Goal: Register for event/course

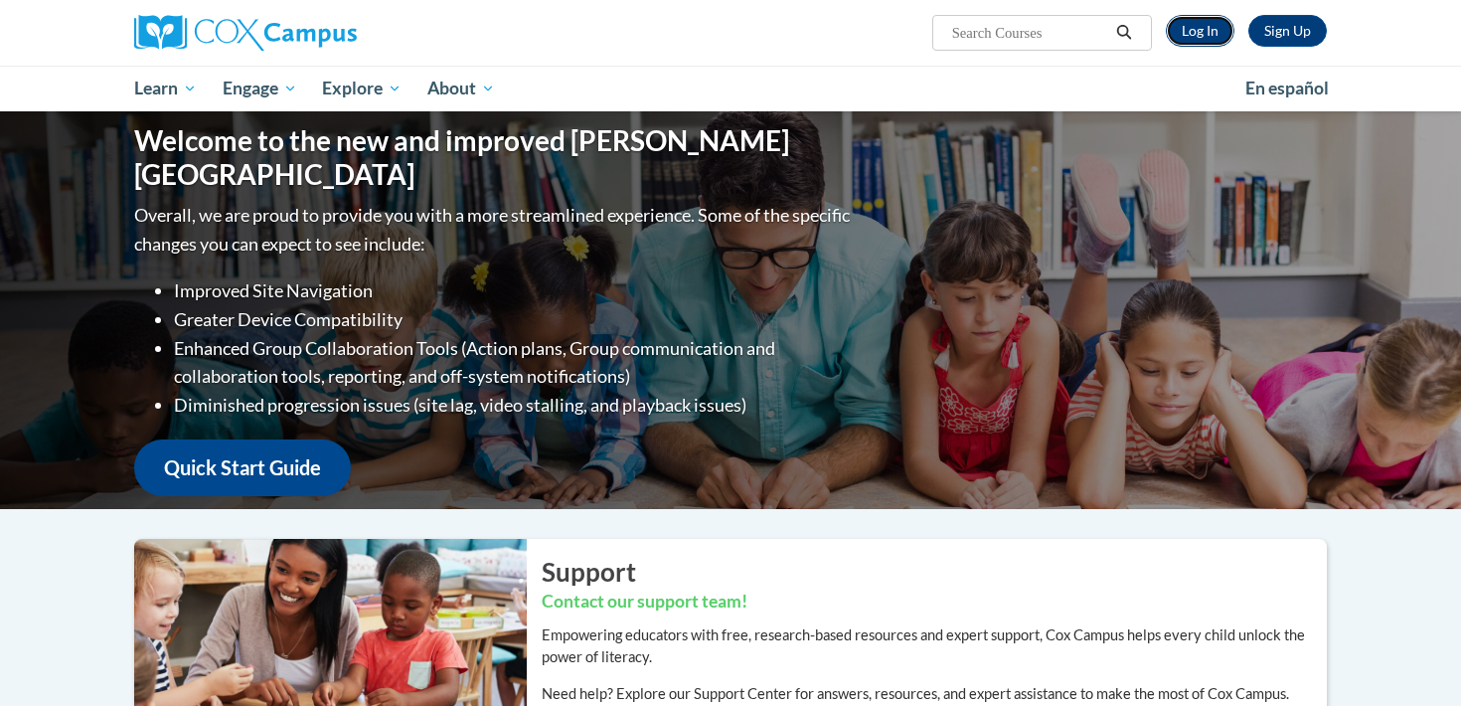
click at [1213, 26] on link "Log In" at bounding box center [1200, 31] width 69 height 32
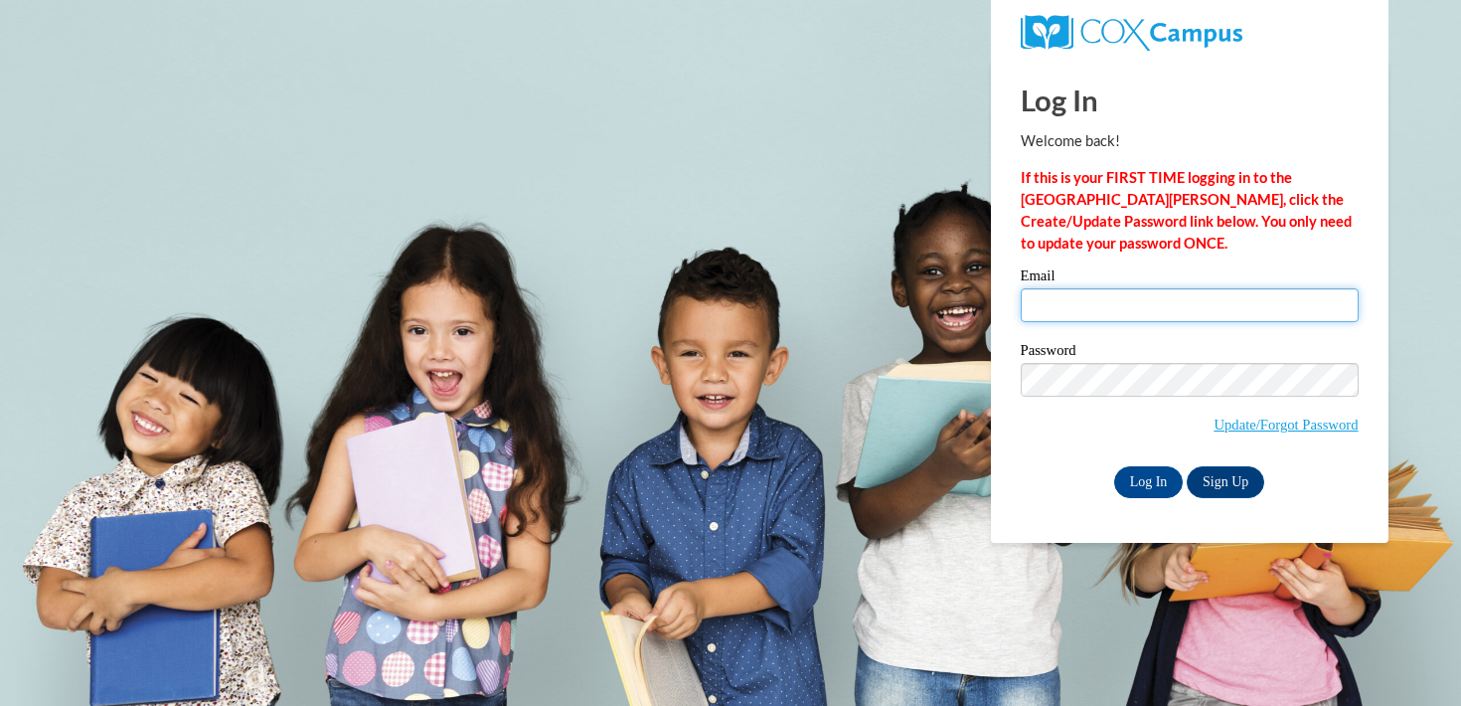
click at [1188, 292] on input "Email" at bounding box center [1190, 305] width 338 height 34
click at [1123, 303] on input "Email" at bounding box center [1190, 305] width 338 height 34
type input "marie.c.achenbach@gmail.com"
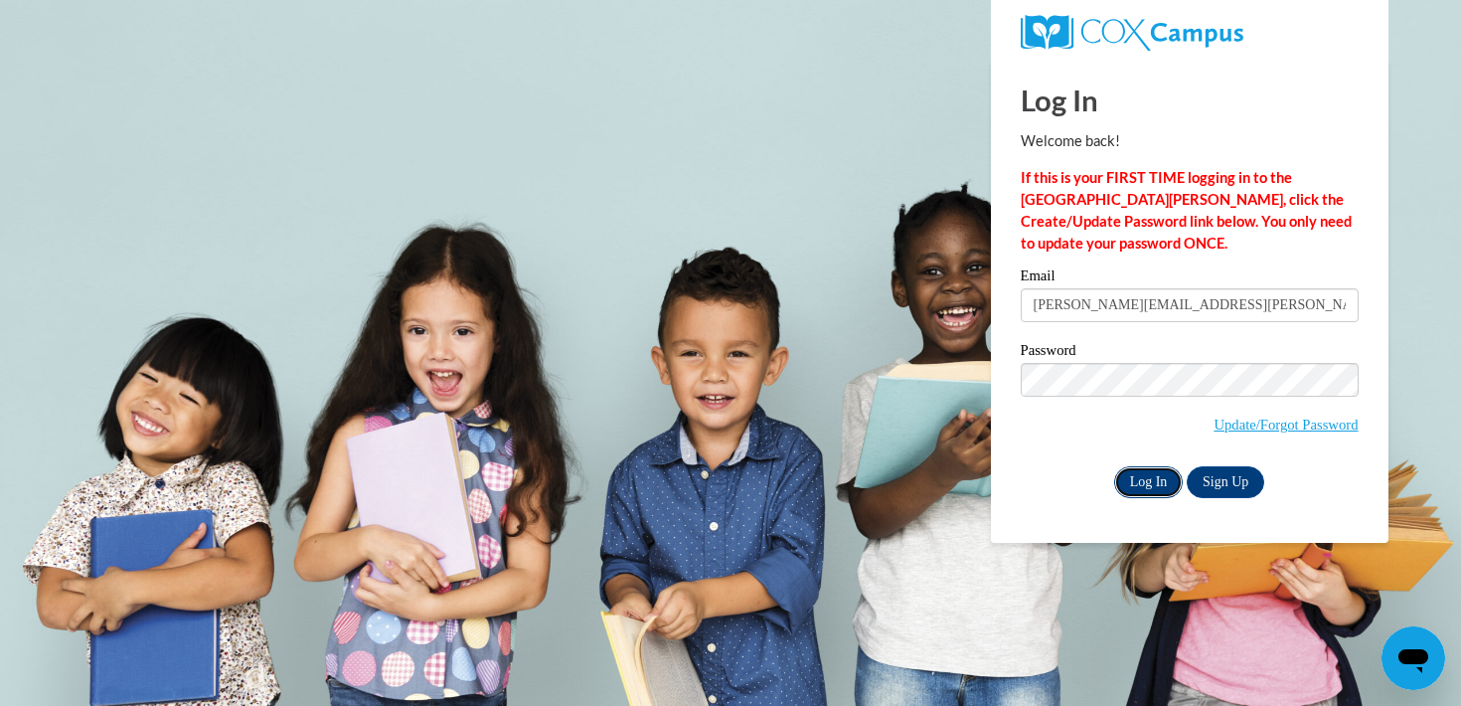
click at [1158, 482] on input "Log In" at bounding box center [1149, 482] width 70 height 32
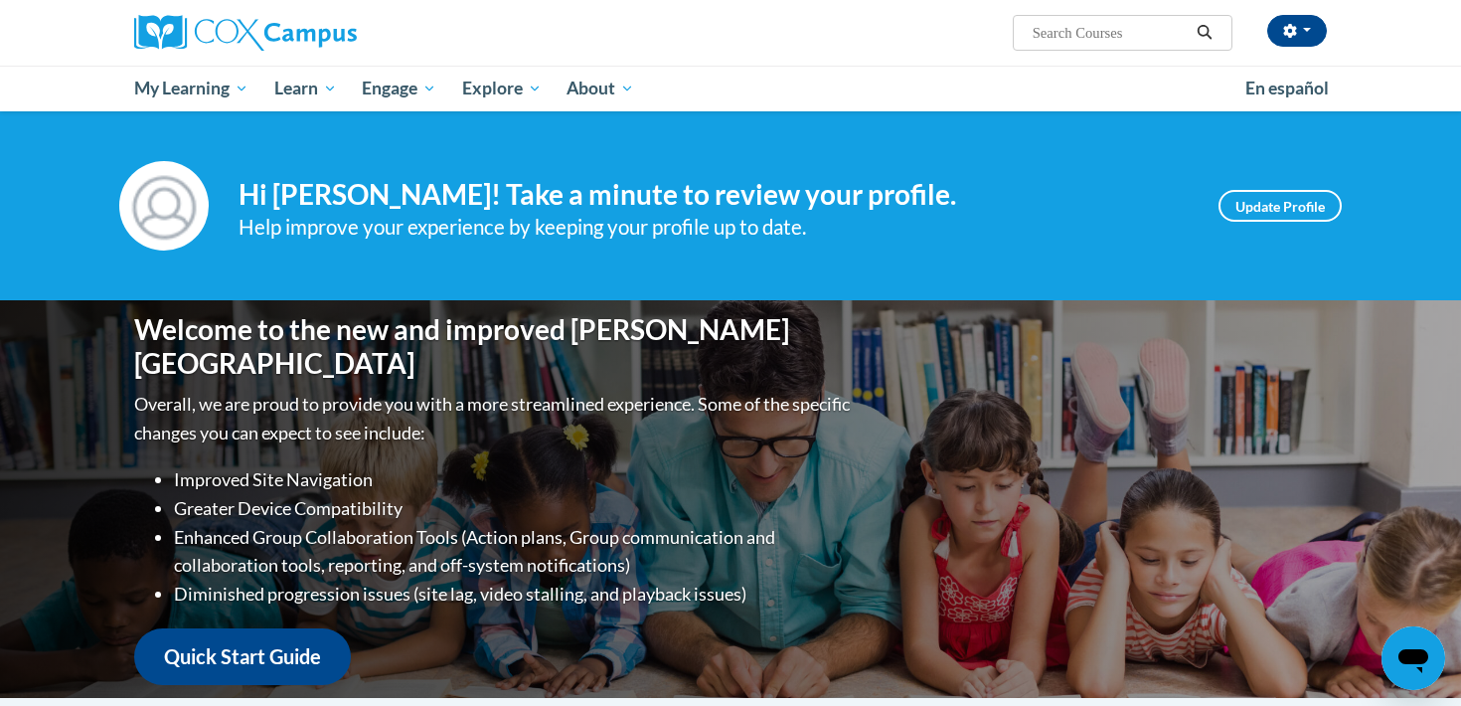
scroll to position [614, 0]
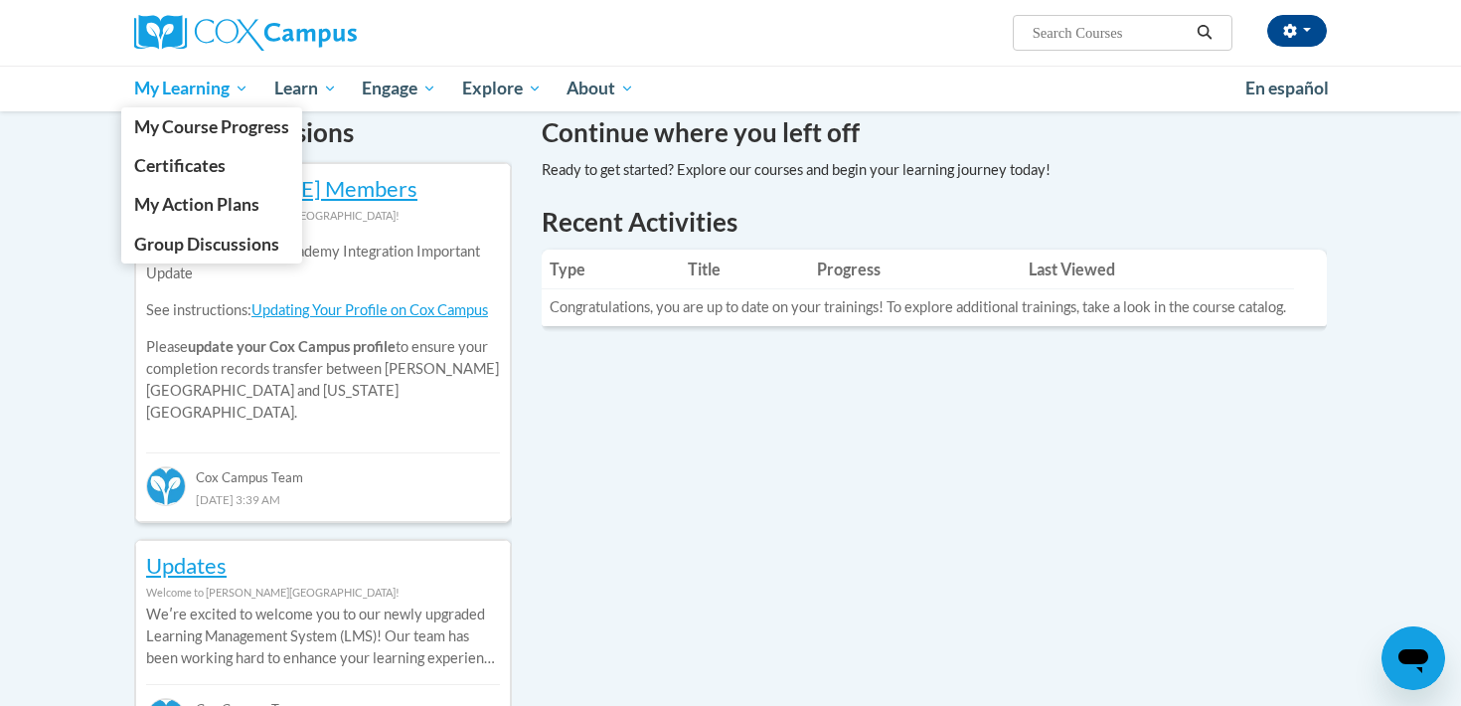
click at [215, 94] on span "My Learning" at bounding box center [191, 89] width 114 height 24
click at [216, 136] on span "My Course Progress" at bounding box center [211, 126] width 155 height 21
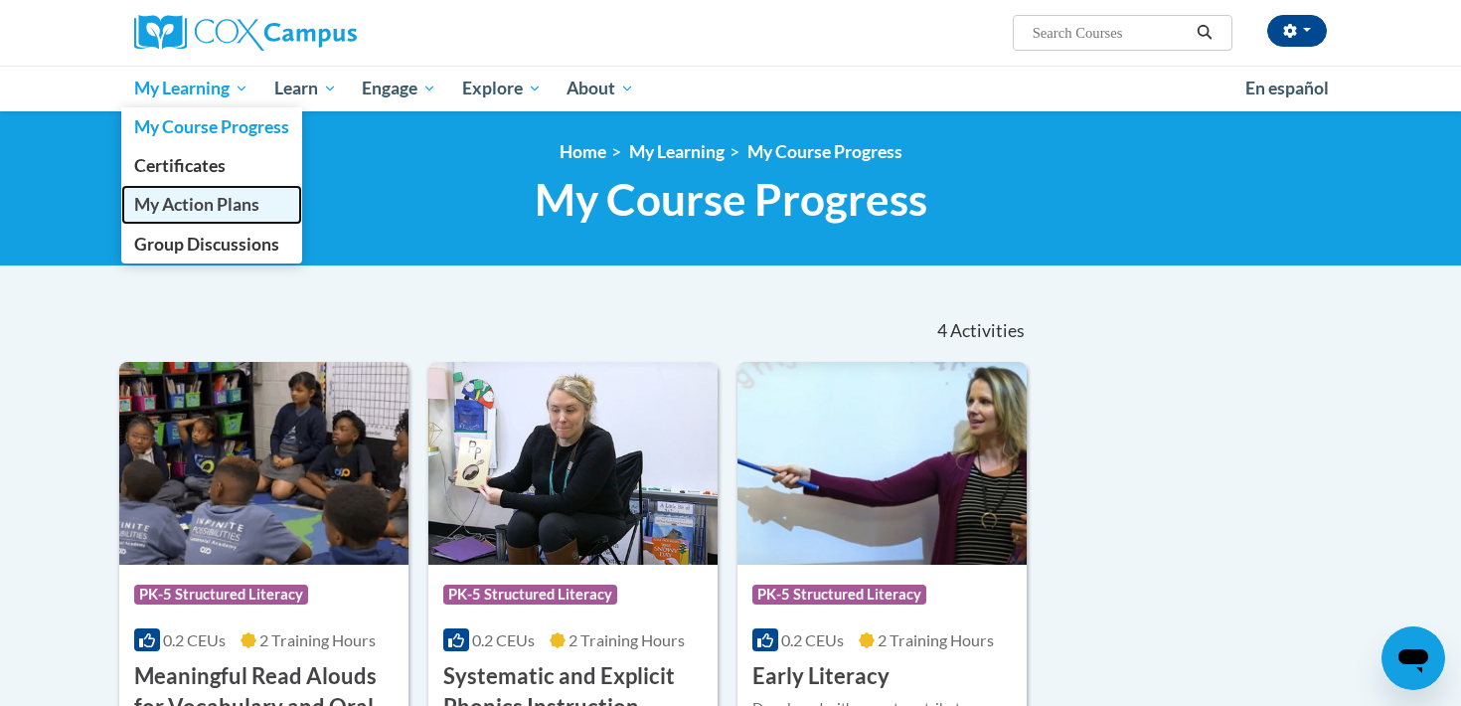
click at [246, 208] on span "My Action Plans" at bounding box center [196, 204] width 125 height 21
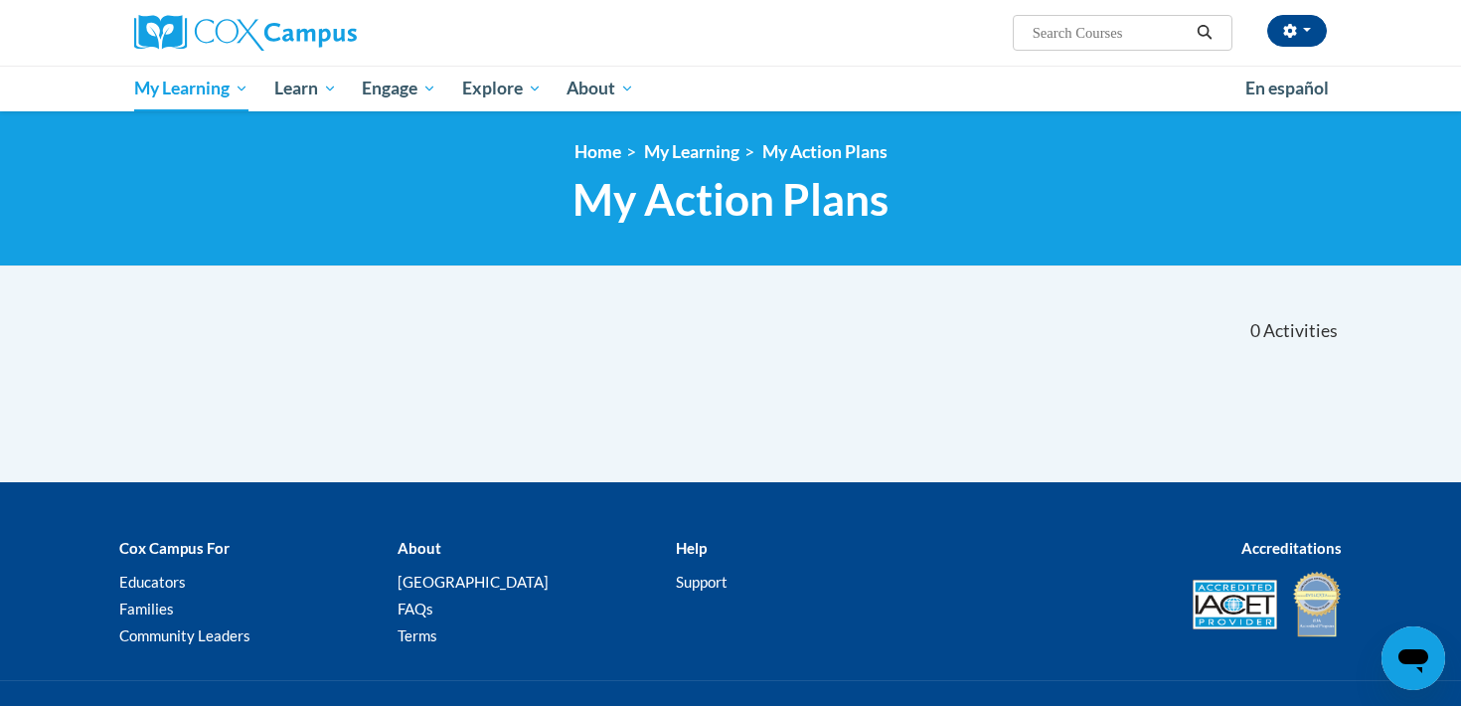
scroll to position [103, 0]
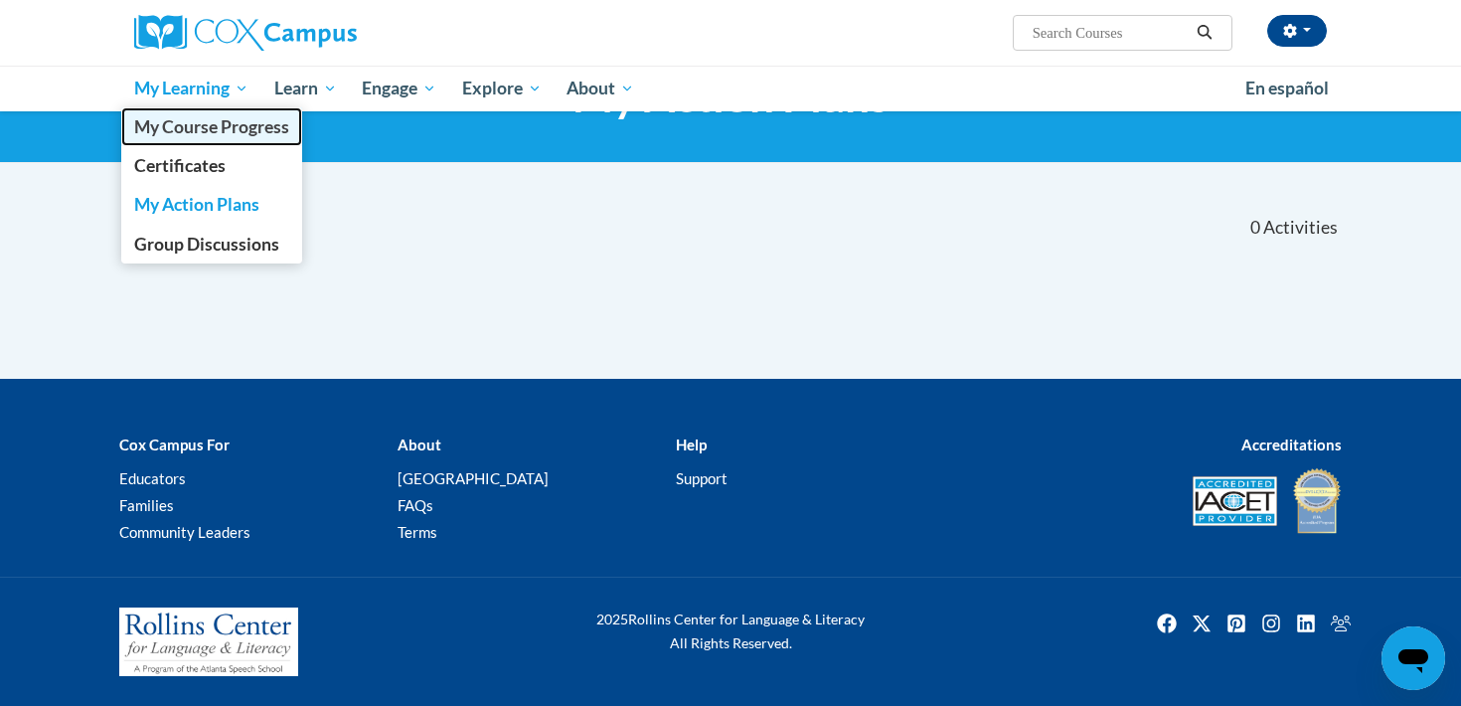
click at [241, 126] on span "My Course Progress" at bounding box center [211, 126] width 155 height 21
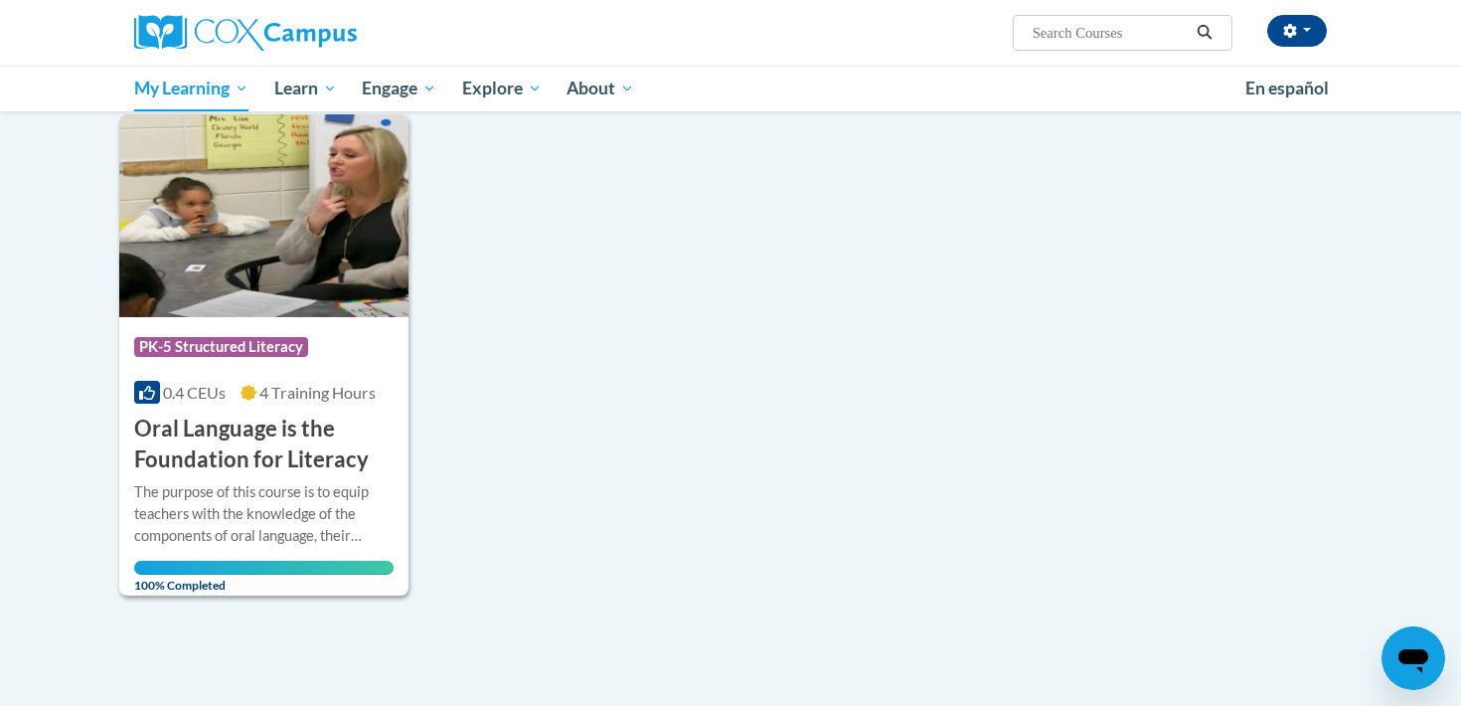
scroll to position [511, 0]
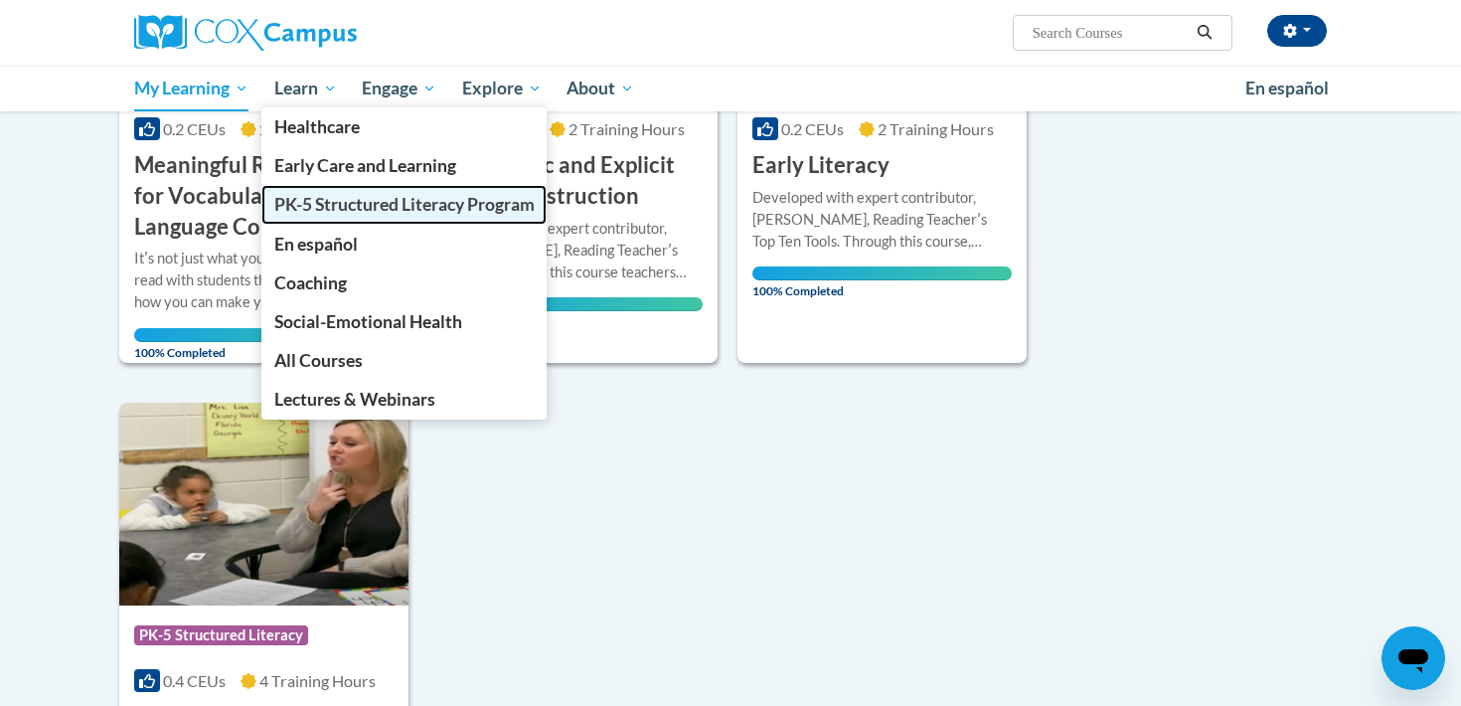
click at [341, 203] on span "PK-5 Structured Literacy Program" at bounding box center [404, 204] width 260 height 21
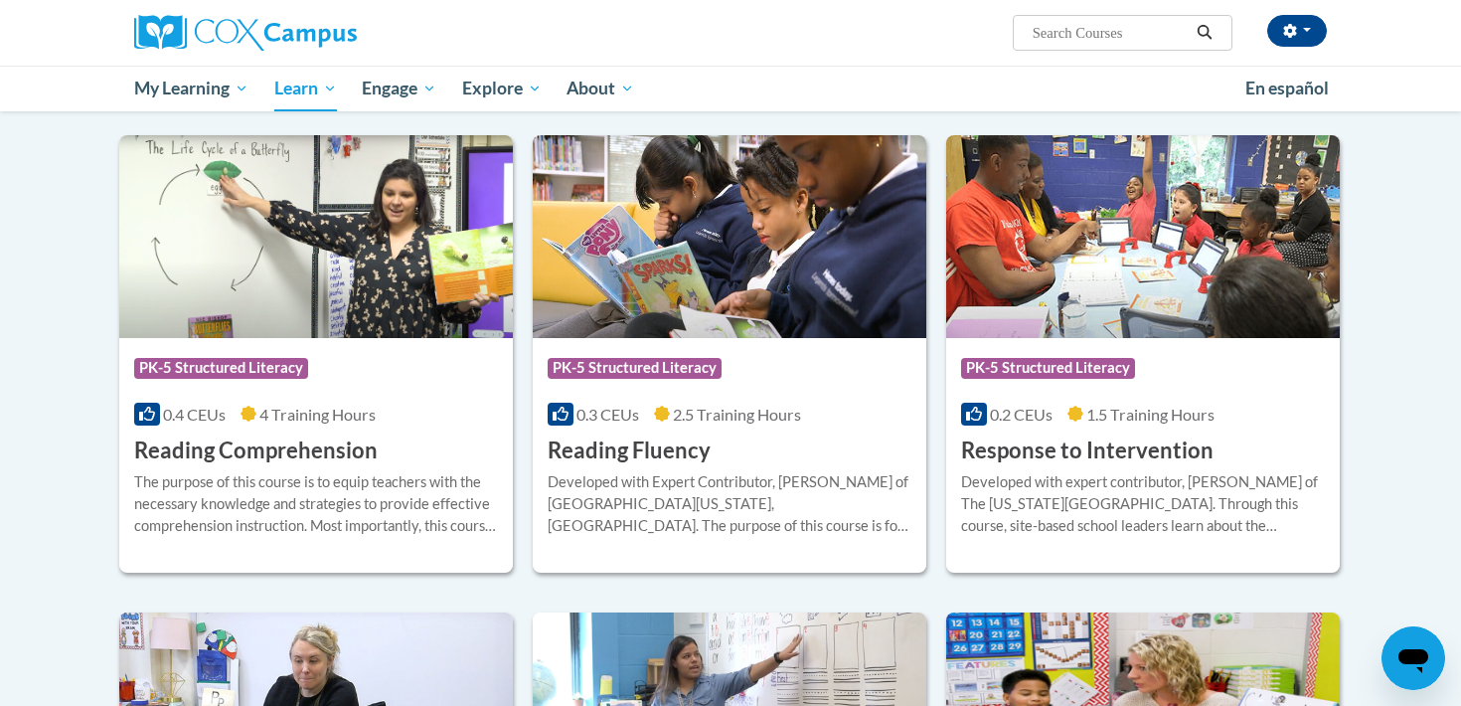
scroll to position [1680, 0]
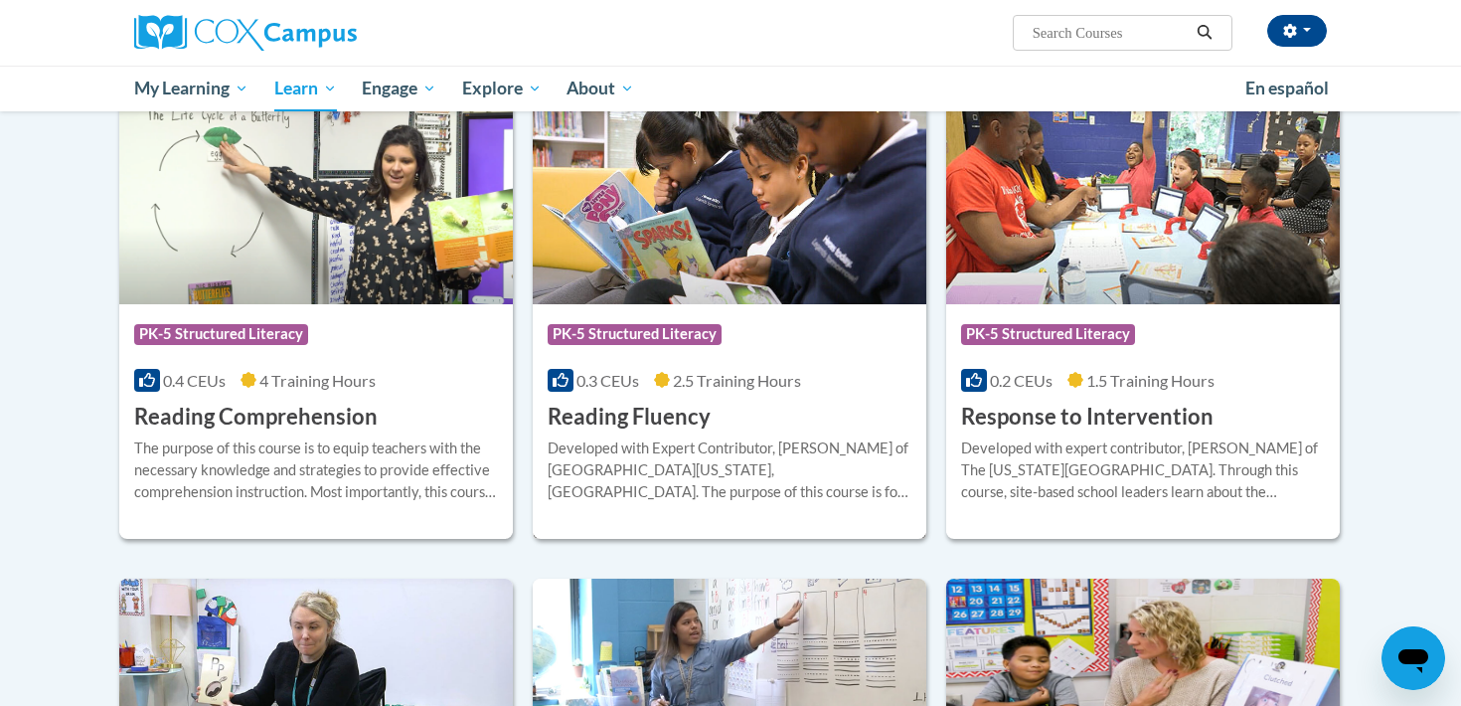
click at [616, 424] on h3 "Reading Fluency" at bounding box center [629, 417] width 163 height 31
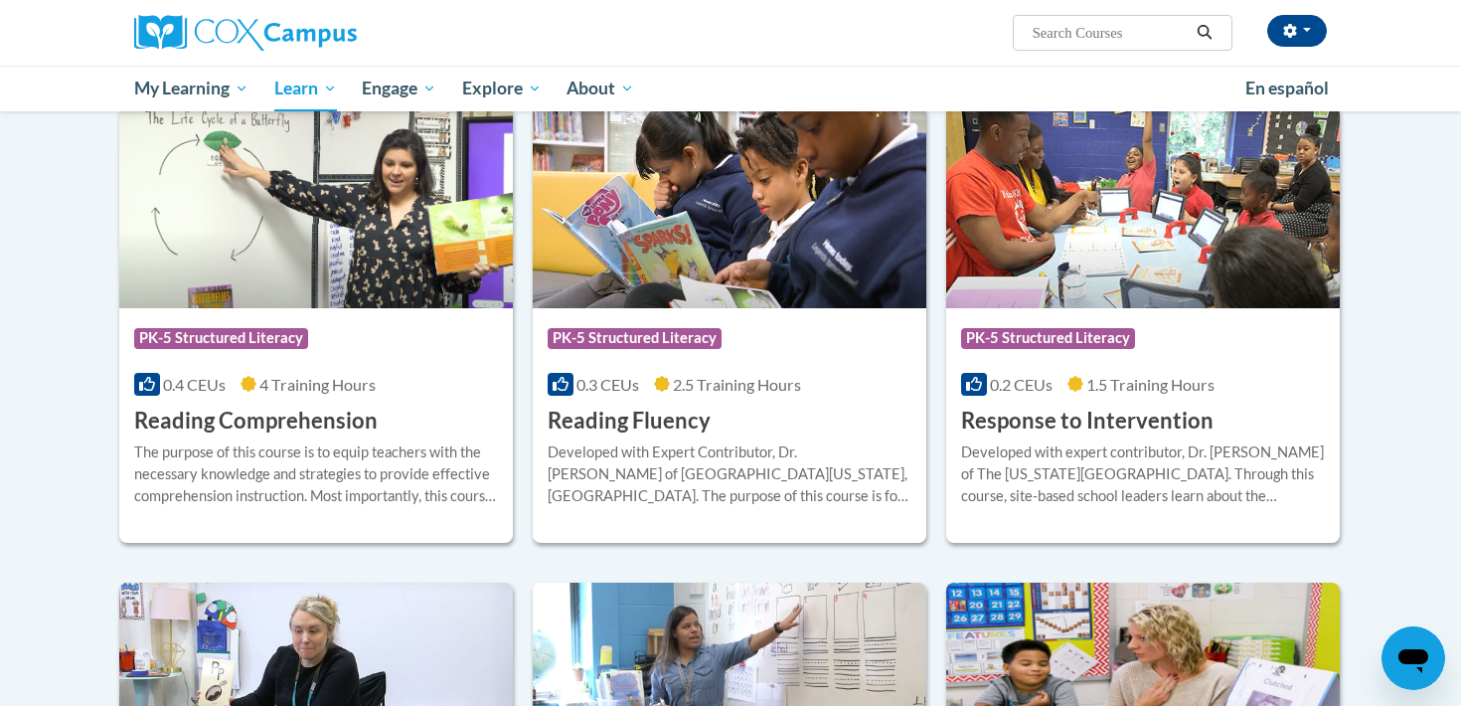
scroll to position [1602, 0]
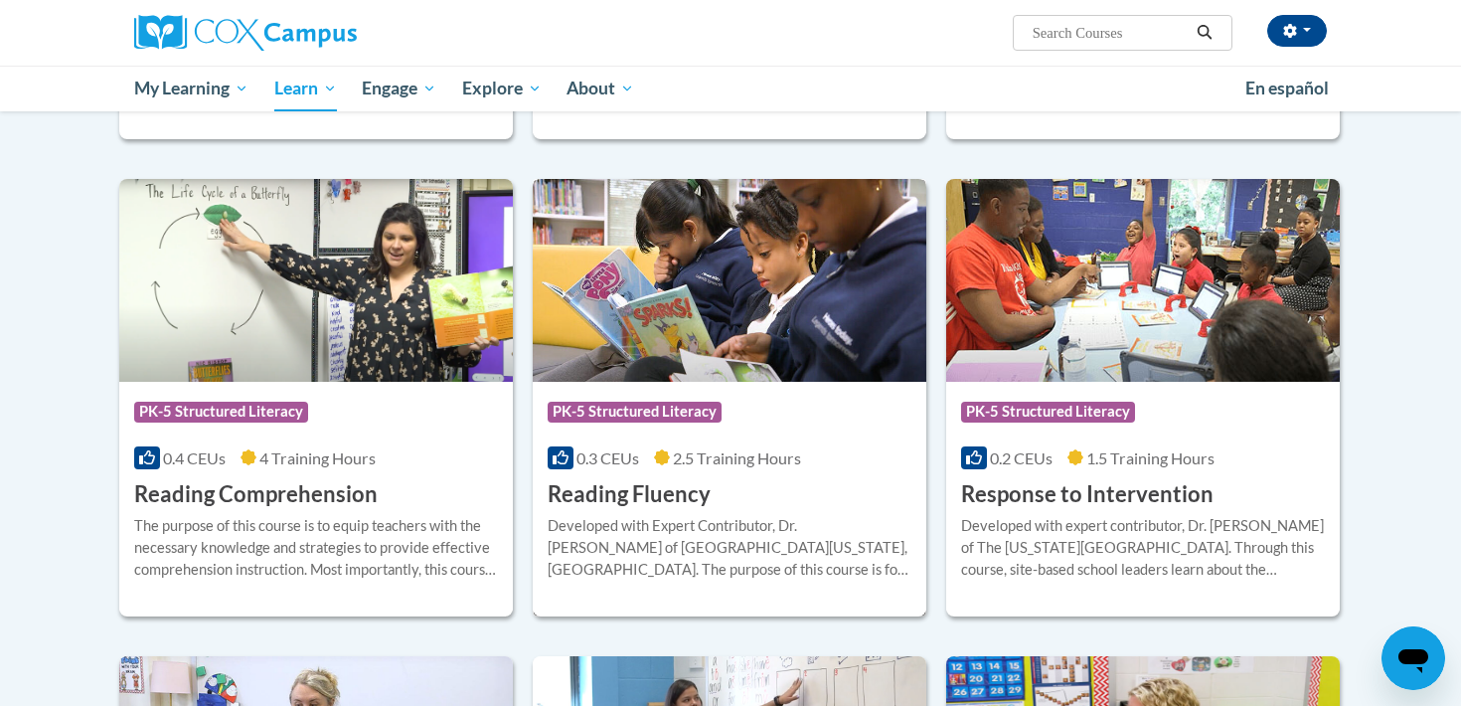
click at [767, 539] on div "Developed with Expert Contributor, [PERSON_NAME] of [GEOGRAPHIC_DATA][US_STATE]…" at bounding box center [730, 548] width 364 height 66
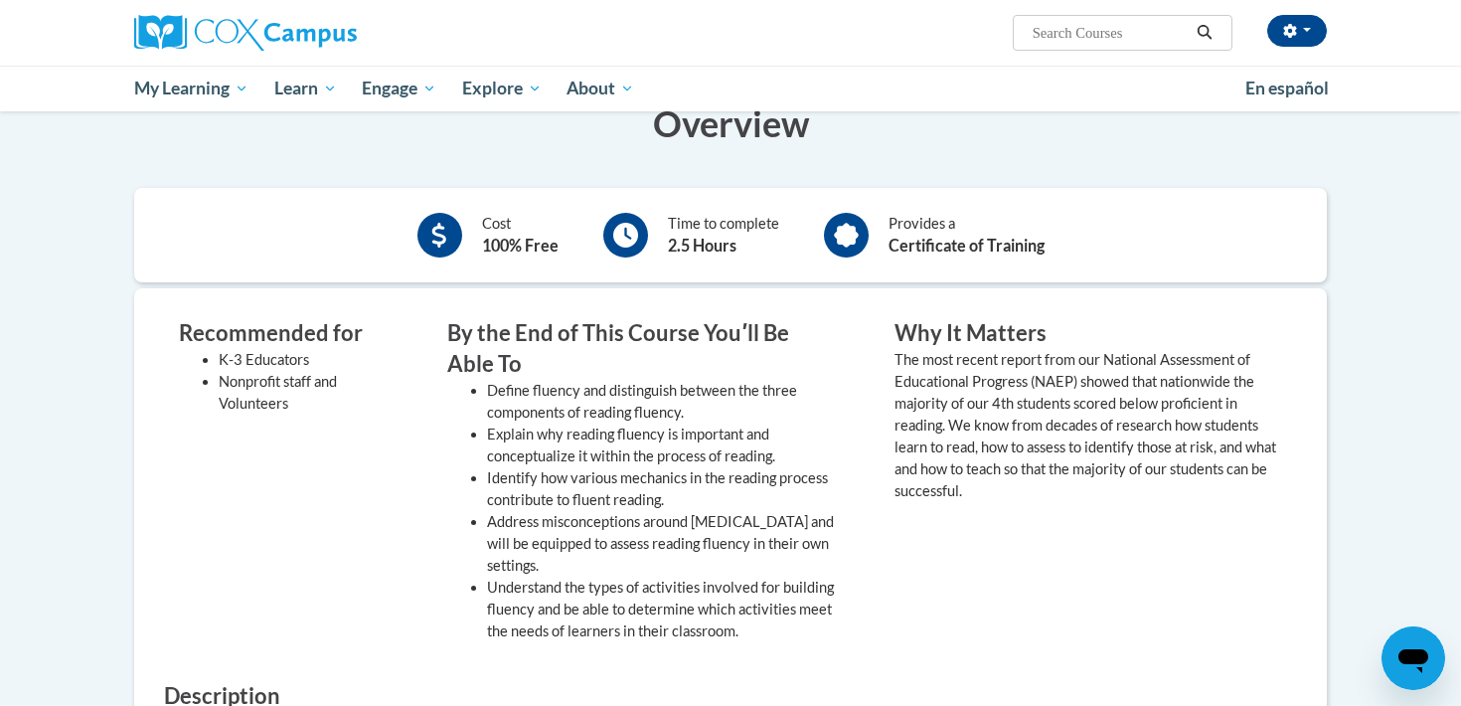
scroll to position [106, 0]
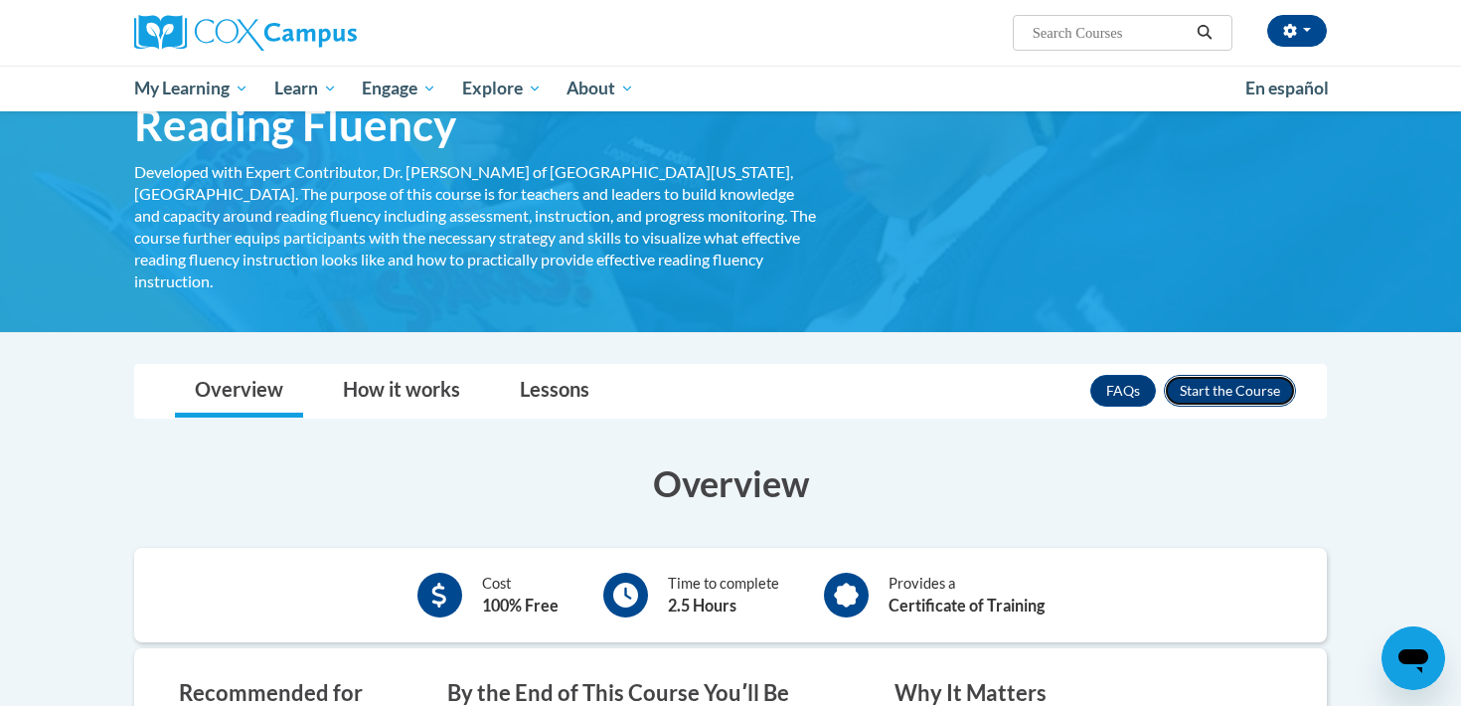
click at [1232, 378] on button "Enroll" at bounding box center [1230, 391] width 132 height 32
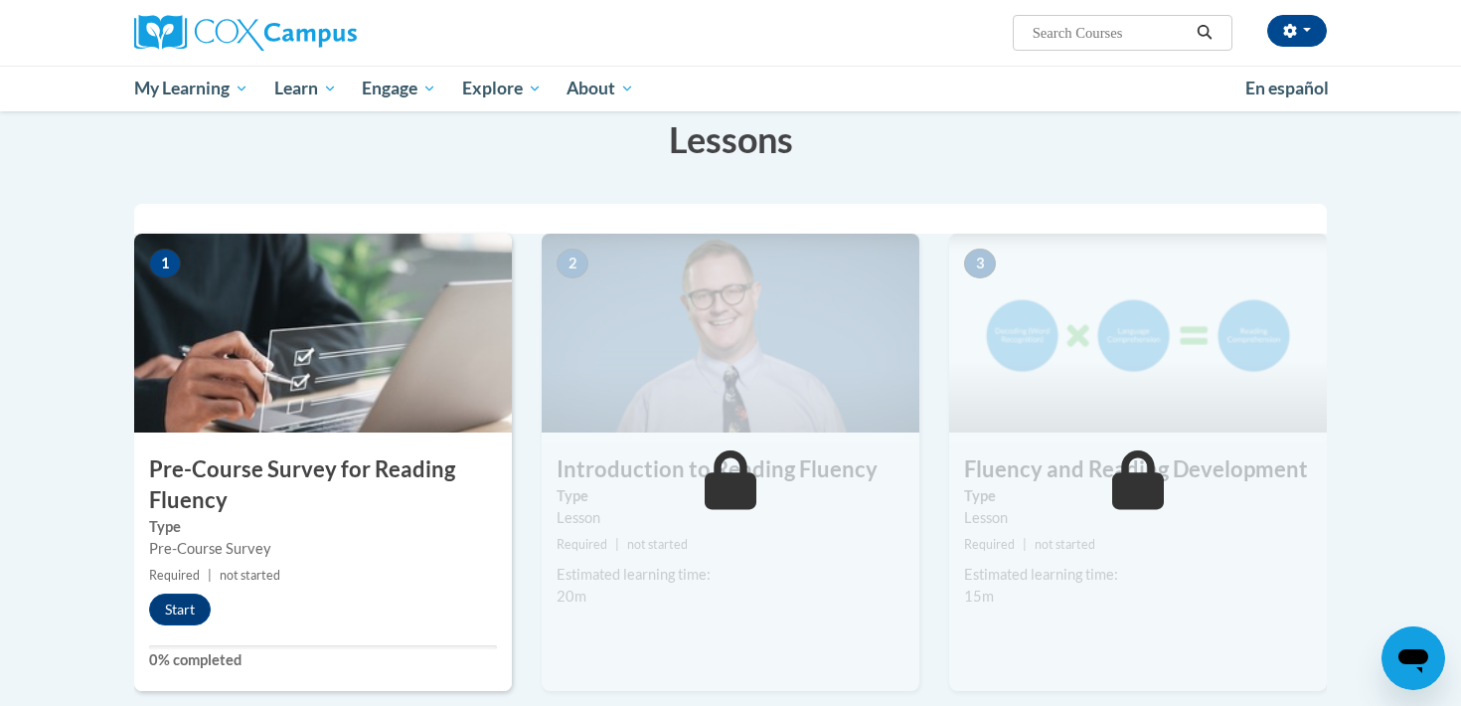
scroll to position [364, 0]
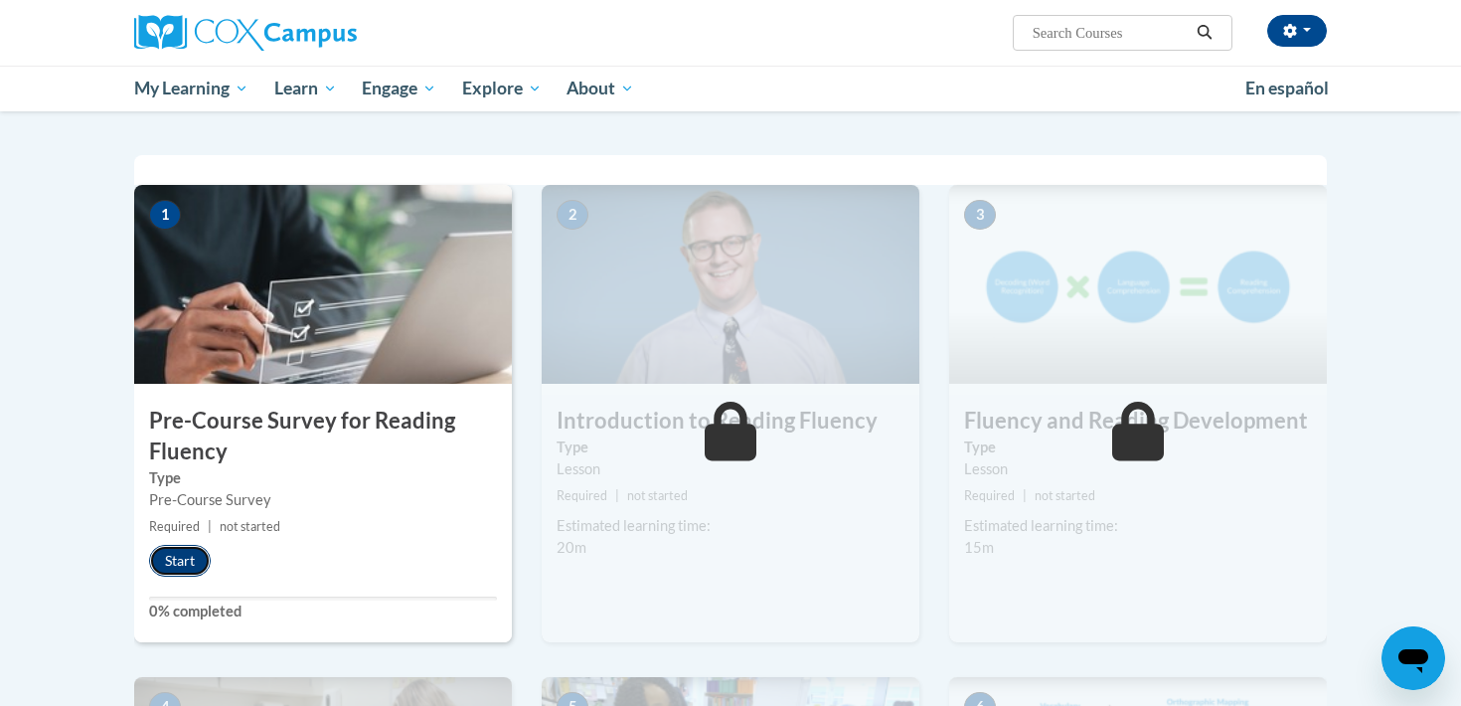
click at [187, 564] on button "Start" at bounding box center [180, 561] width 62 height 32
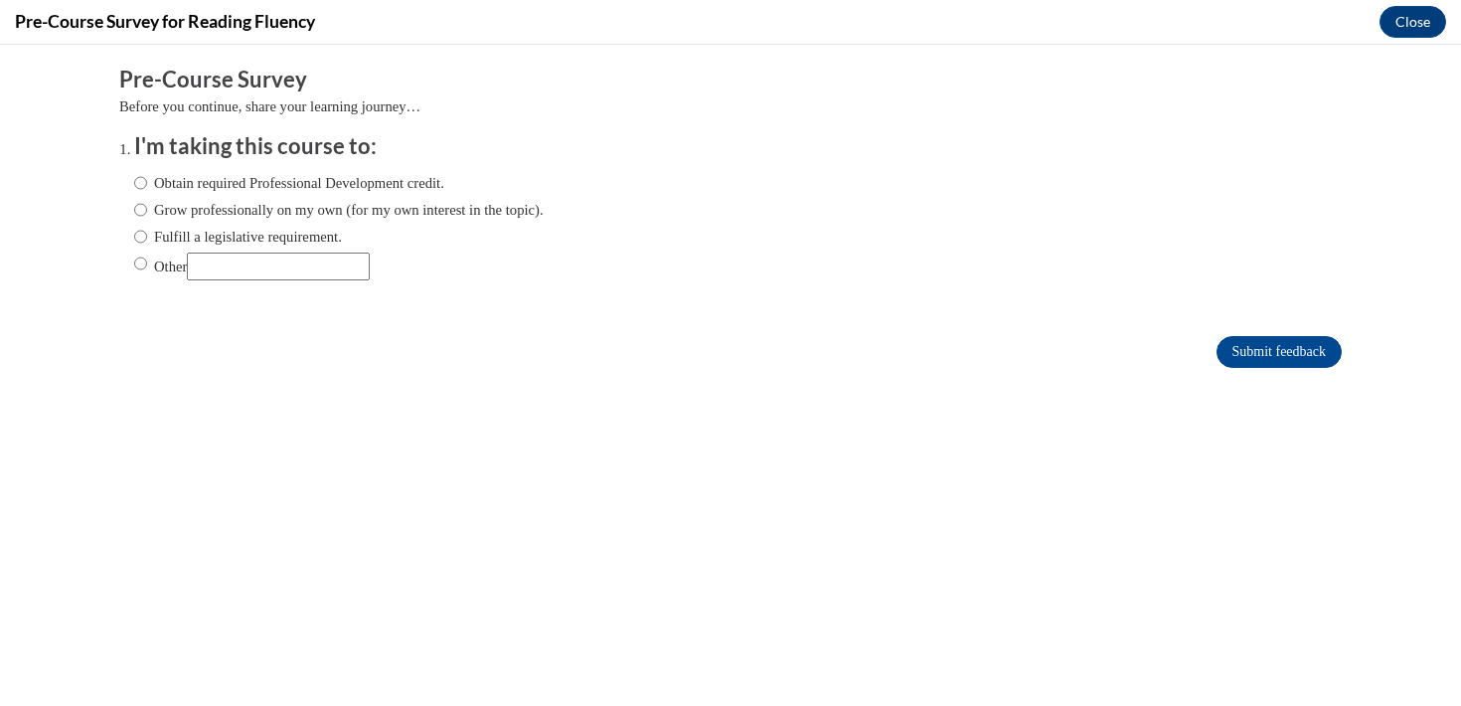
scroll to position [0, 0]
click at [245, 170] on div "Obtain required Professional Development credit. Grow professionally on my own …" at bounding box center [339, 226] width 410 height 128
click at [268, 192] on label "Obtain required Professional Development credit." at bounding box center [289, 183] width 310 height 22
click at [147, 192] on input "Obtain required Professional Development credit." at bounding box center [140, 183] width 13 height 22
radio input "true"
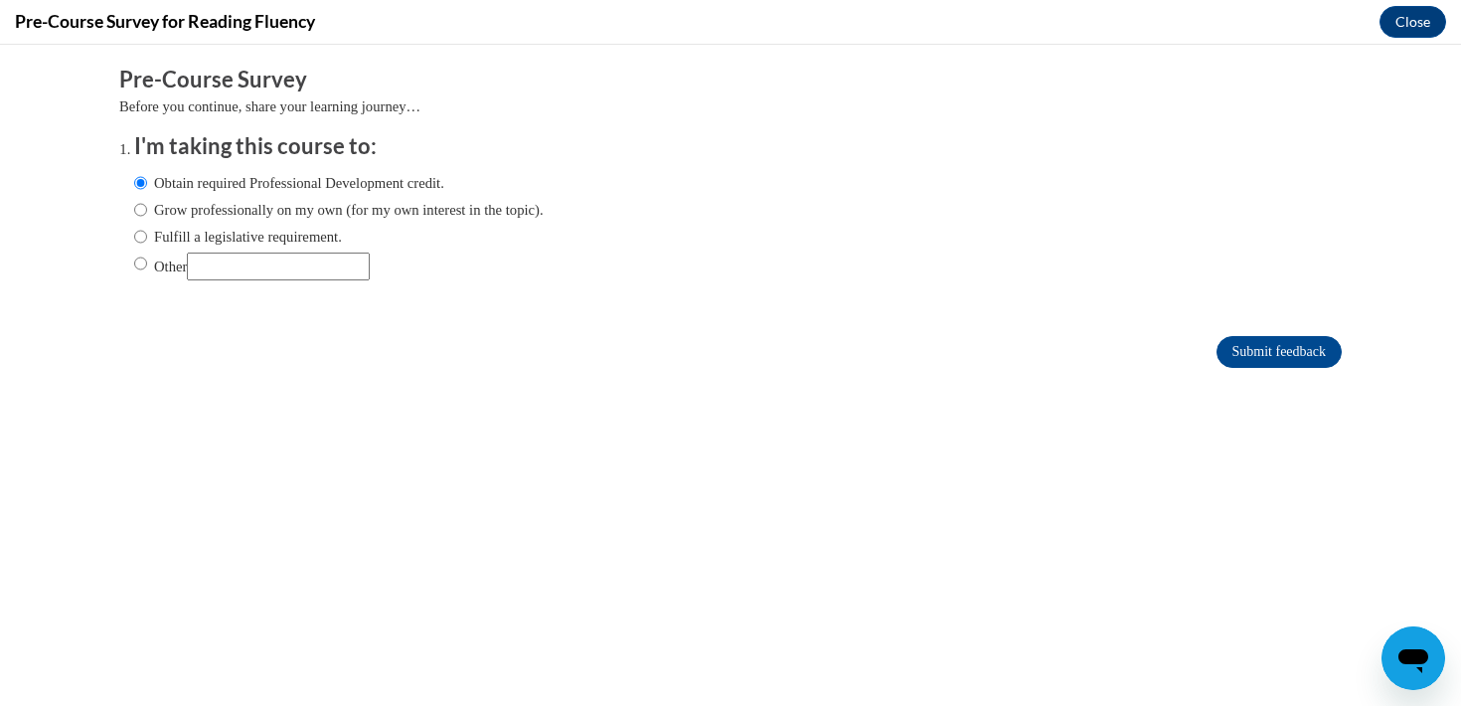
click at [278, 200] on label "Grow professionally on my own (for my own interest in the topic)." at bounding box center [339, 210] width 410 height 22
click at [147, 200] on input "Grow professionally on my own (for my own interest in the topic)." at bounding box center [140, 210] width 13 height 22
radio input "true"
click at [291, 228] on label "Fulfill a legislative requirement." at bounding box center [238, 237] width 208 height 22
click at [147, 228] on input "Fulfill a legislative requirement." at bounding box center [140, 237] width 13 height 22
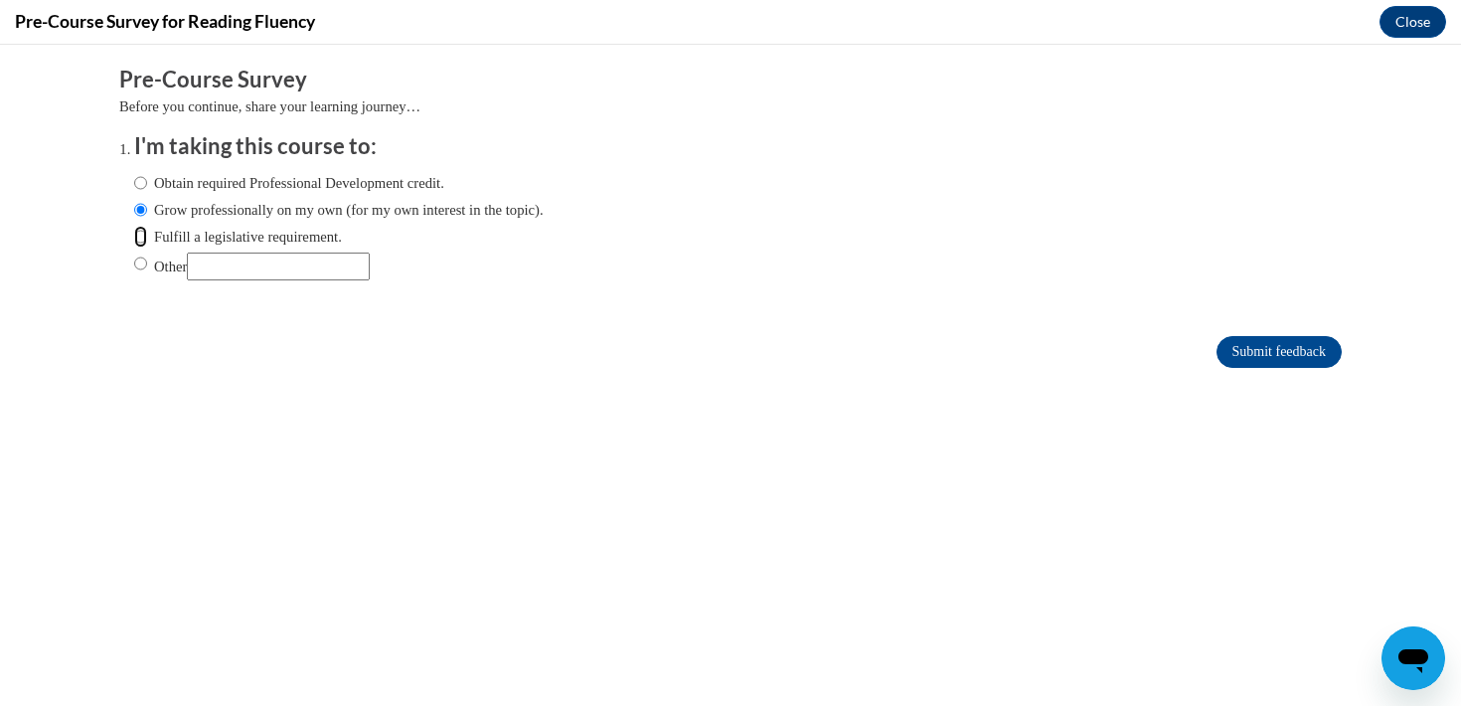
radio input "true"
click at [1275, 347] on input "Submit feedback" at bounding box center [1279, 352] width 125 height 32
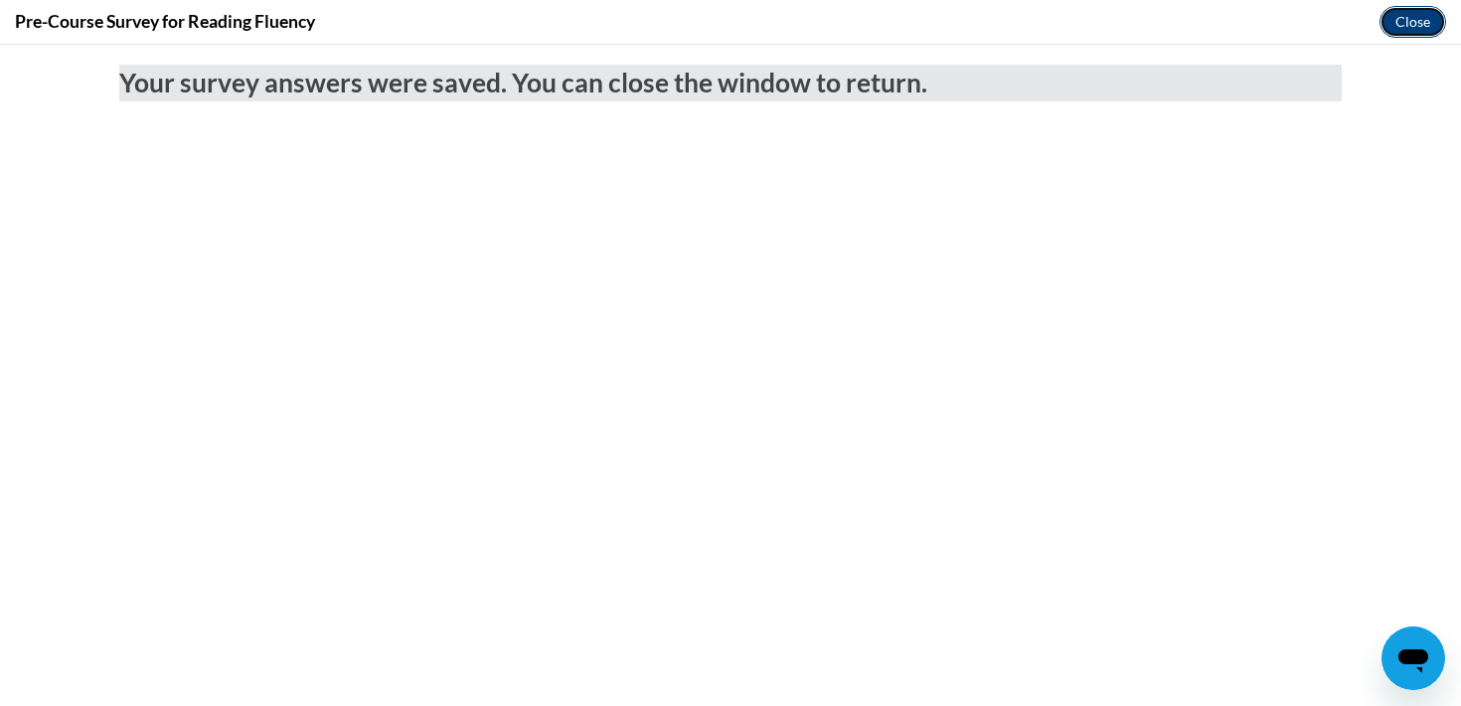
click at [1408, 14] on button "Close" at bounding box center [1413, 22] width 67 height 32
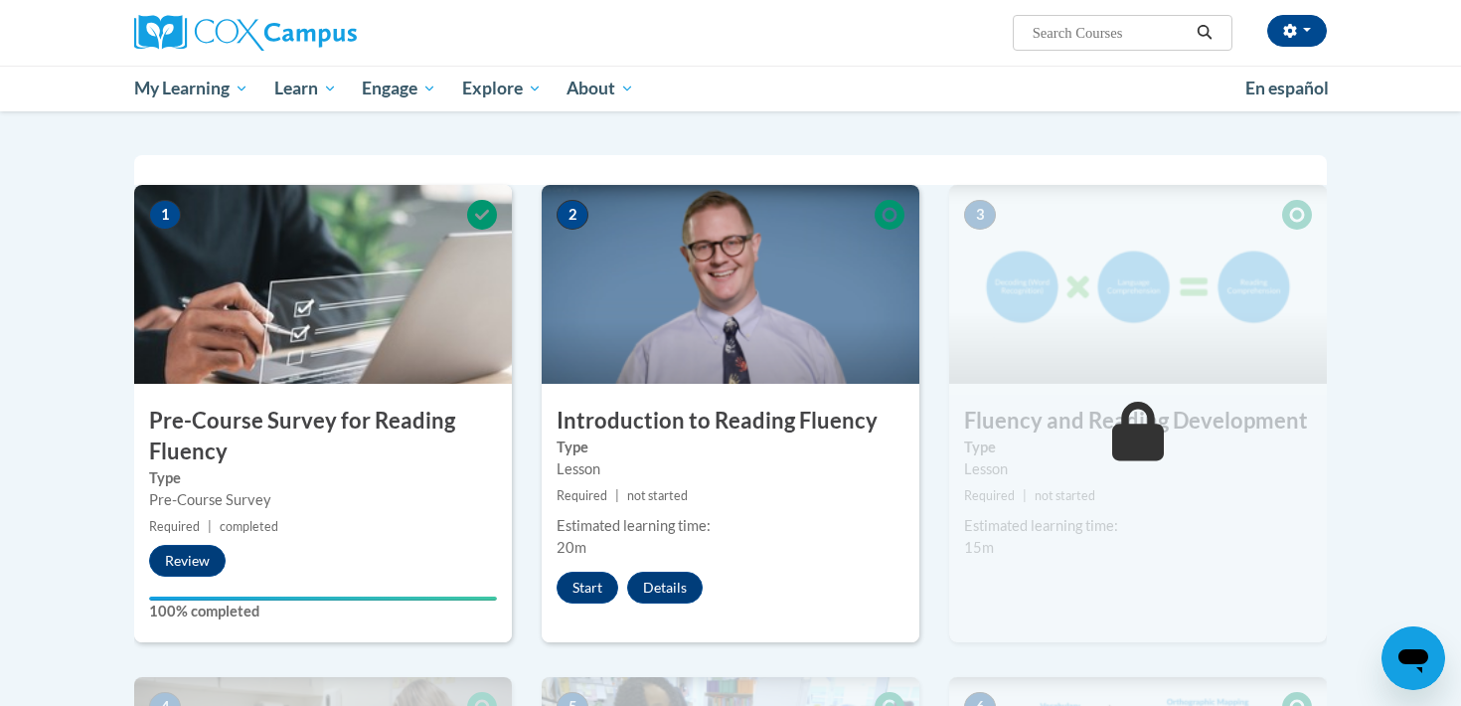
click at [586, 565] on div "2 Introduction to Reading Fluency Type Lesson Required | not started Estimated …" at bounding box center [731, 413] width 378 height 457
click at [580, 591] on button "Start" at bounding box center [588, 588] width 62 height 32
